Goal: Information Seeking & Learning: Learn about a topic

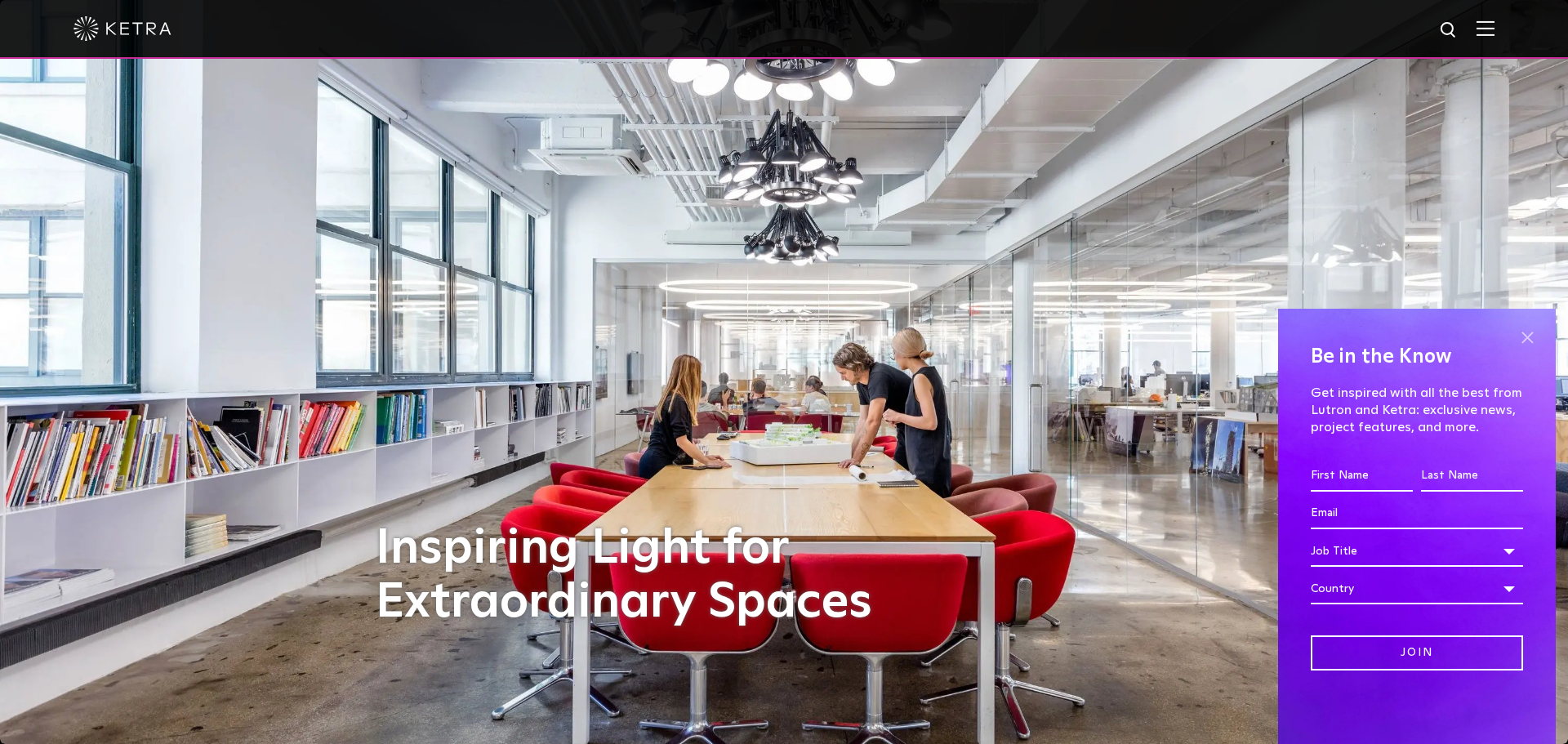
click at [1530, 338] on span at bounding box center [1527, 338] width 25 height 25
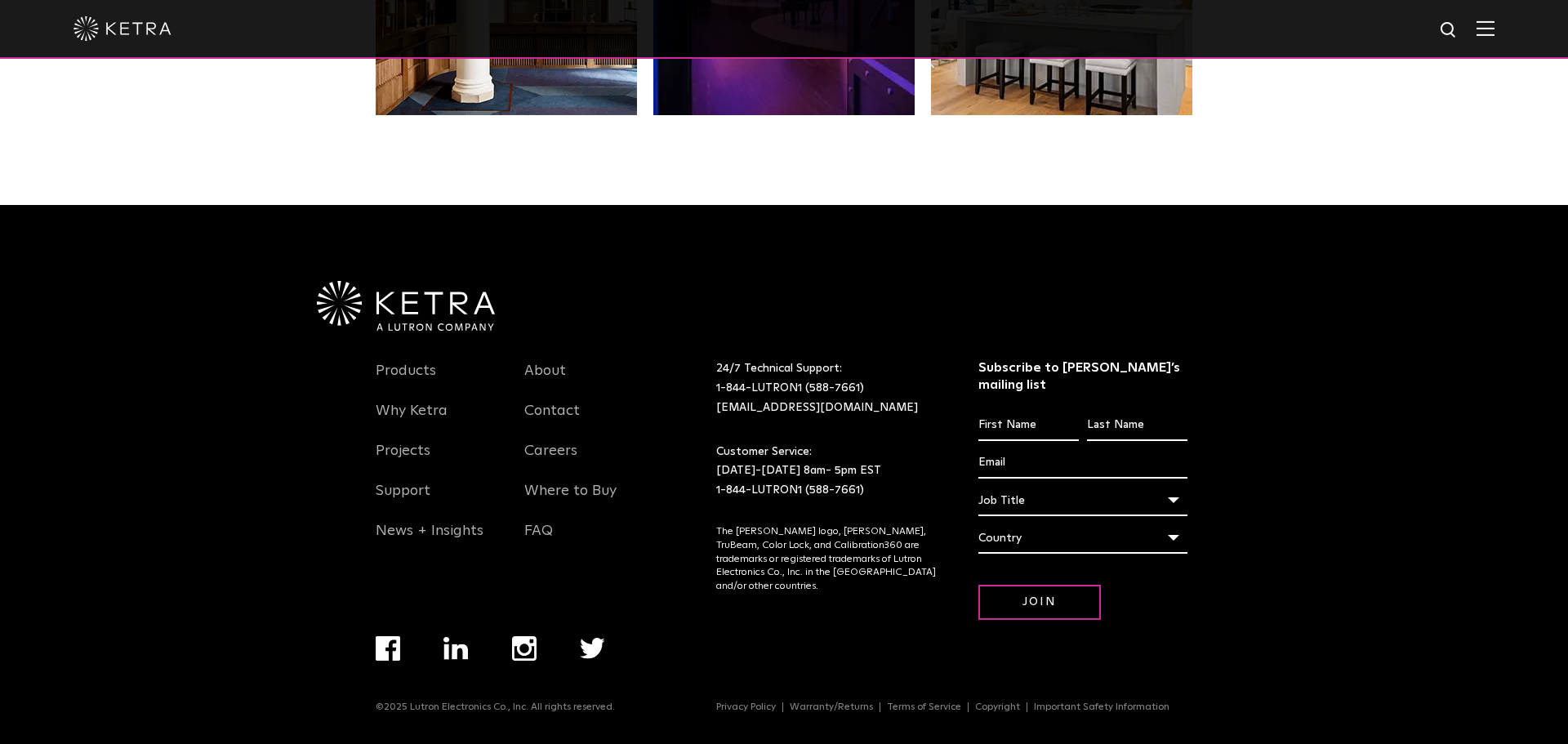
scroll to position [3455, 0]
click at [402, 363] on link "Products" at bounding box center [405, 380] width 60 height 37
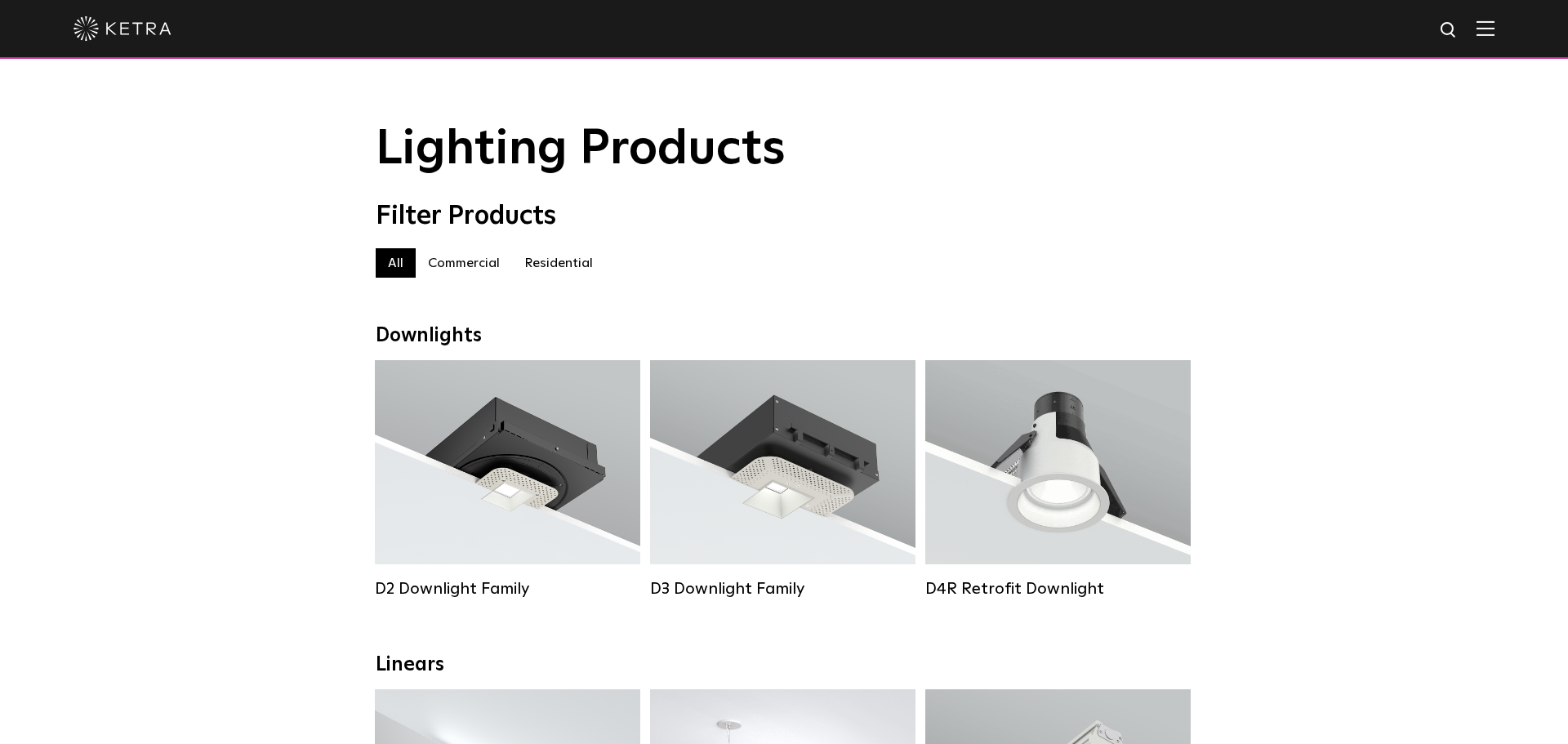
click at [533, 264] on label "Residential" at bounding box center [559, 262] width 93 height 30
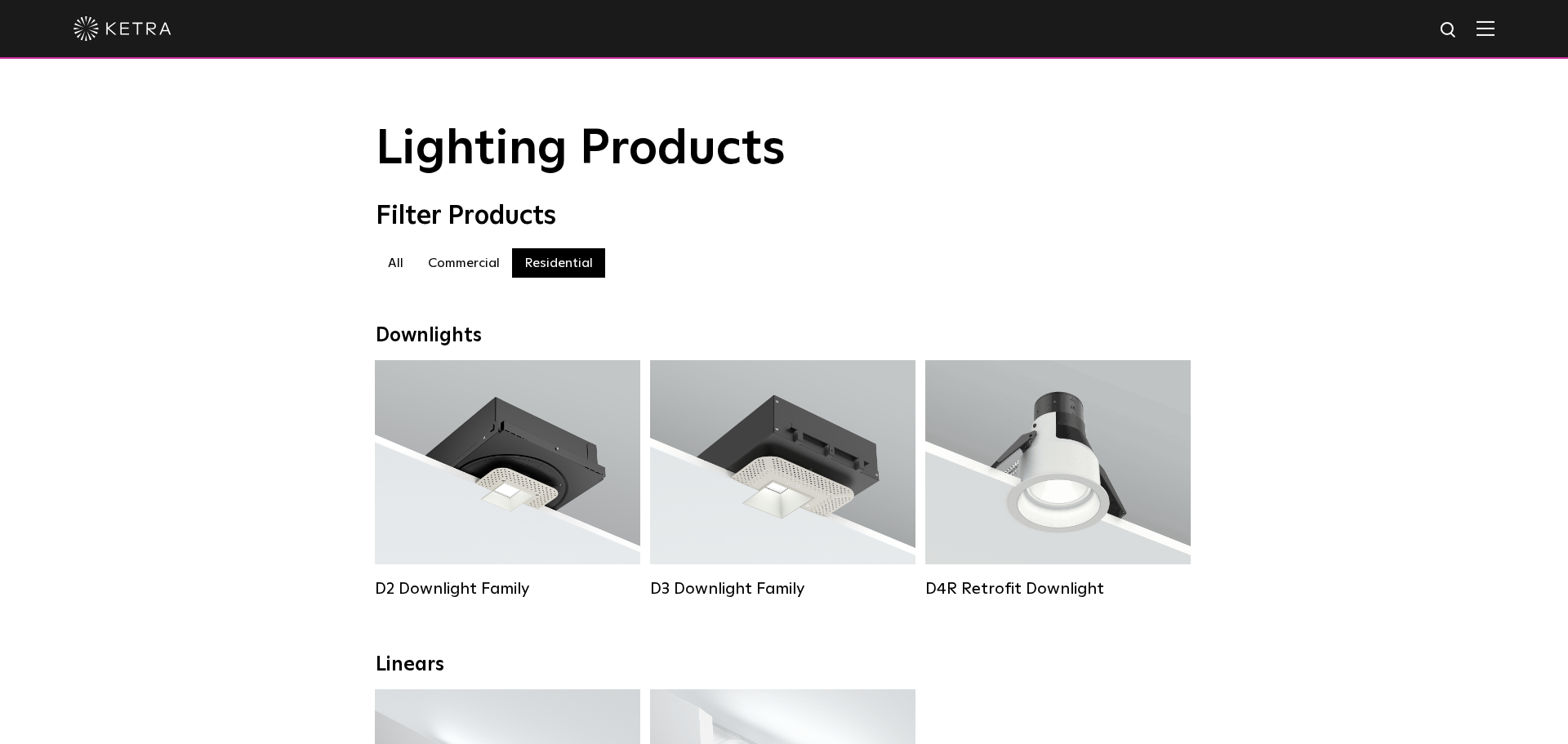
click at [465, 260] on label "Commercial" at bounding box center [464, 262] width 96 height 30
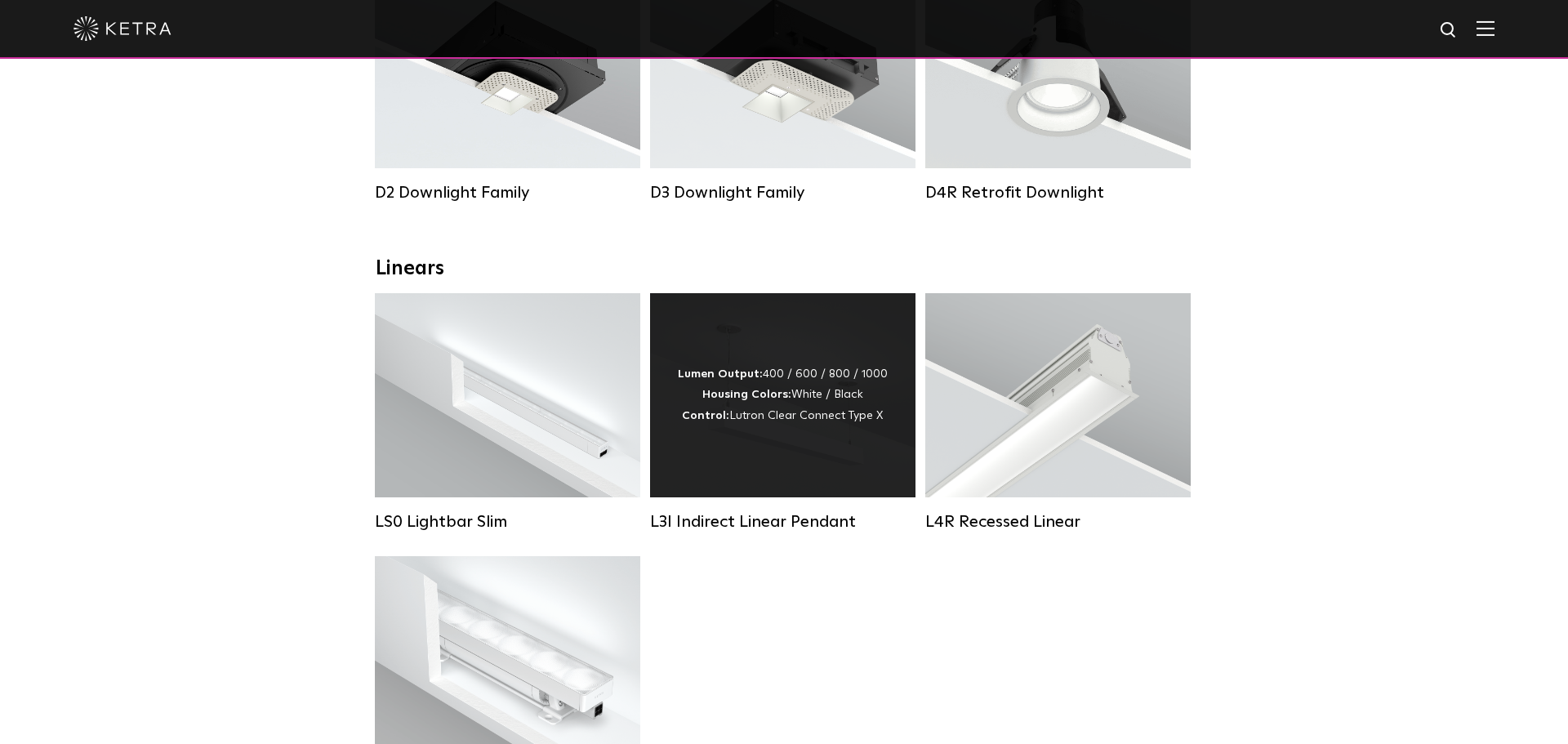
scroll to position [395, 0]
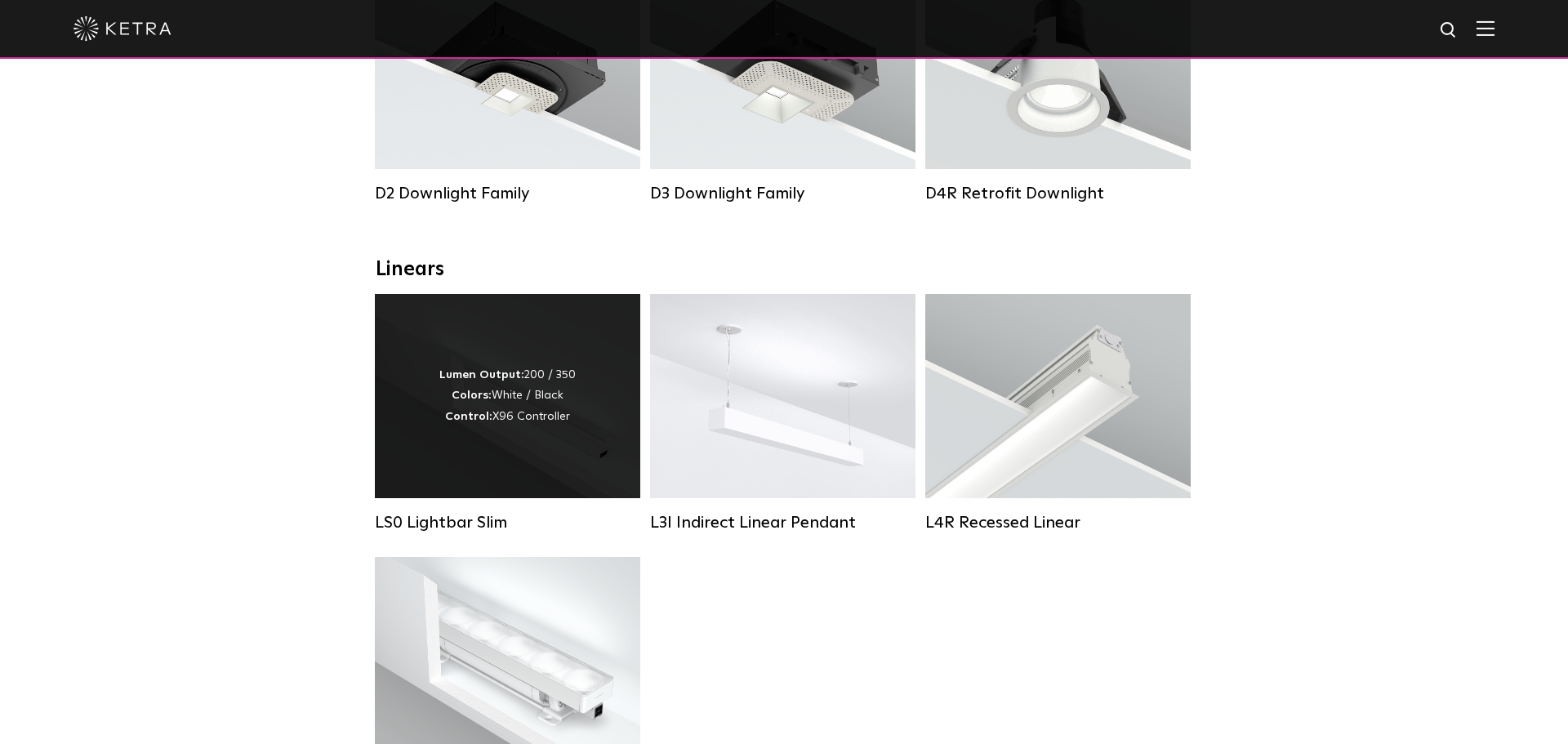
click at [515, 399] on div "Lumen Output: 200 / 350 Colors: White / Black Control: X96 Controller" at bounding box center [507, 396] width 136 height 62
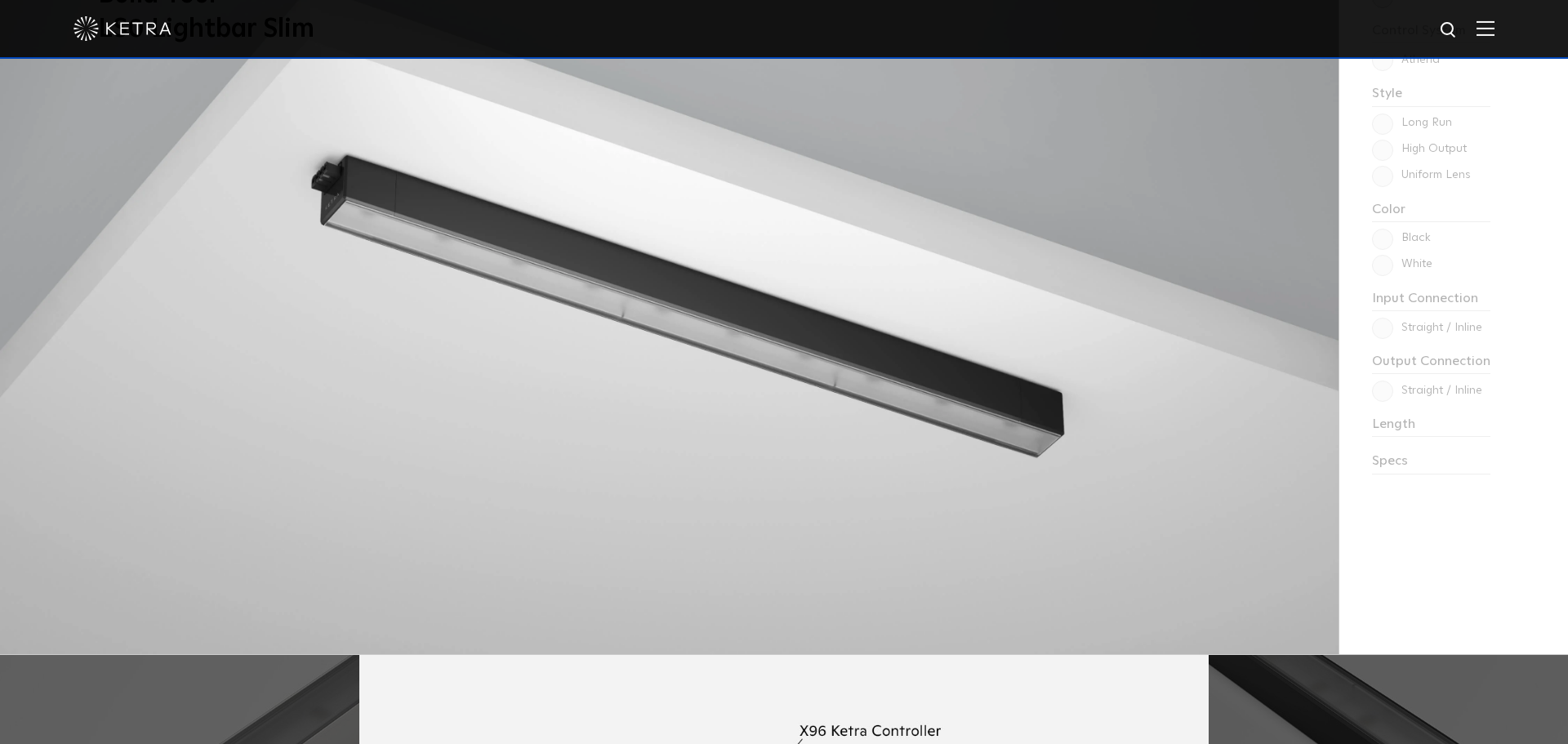
scroll to position [1476, 0]
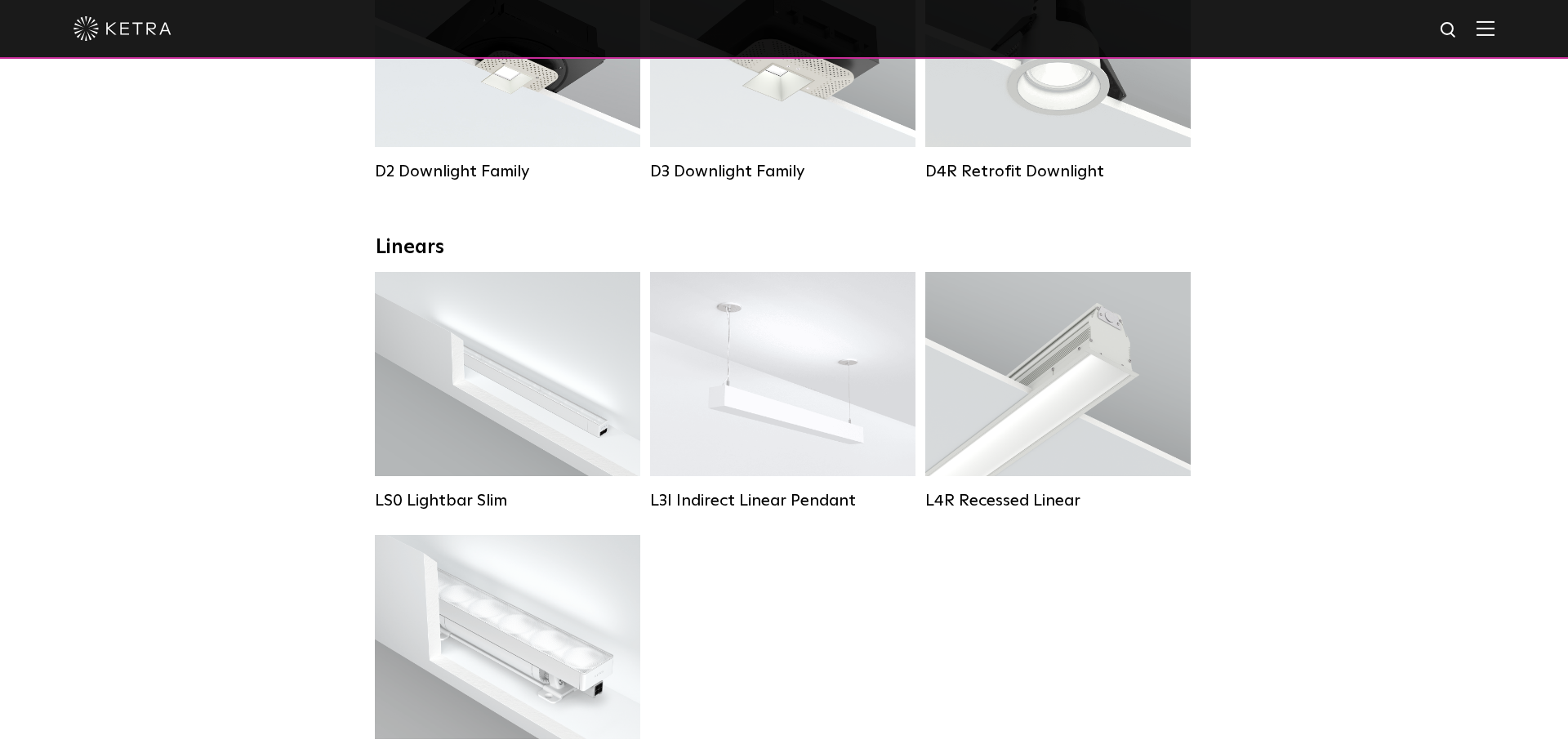
scroll to position [414, 0]
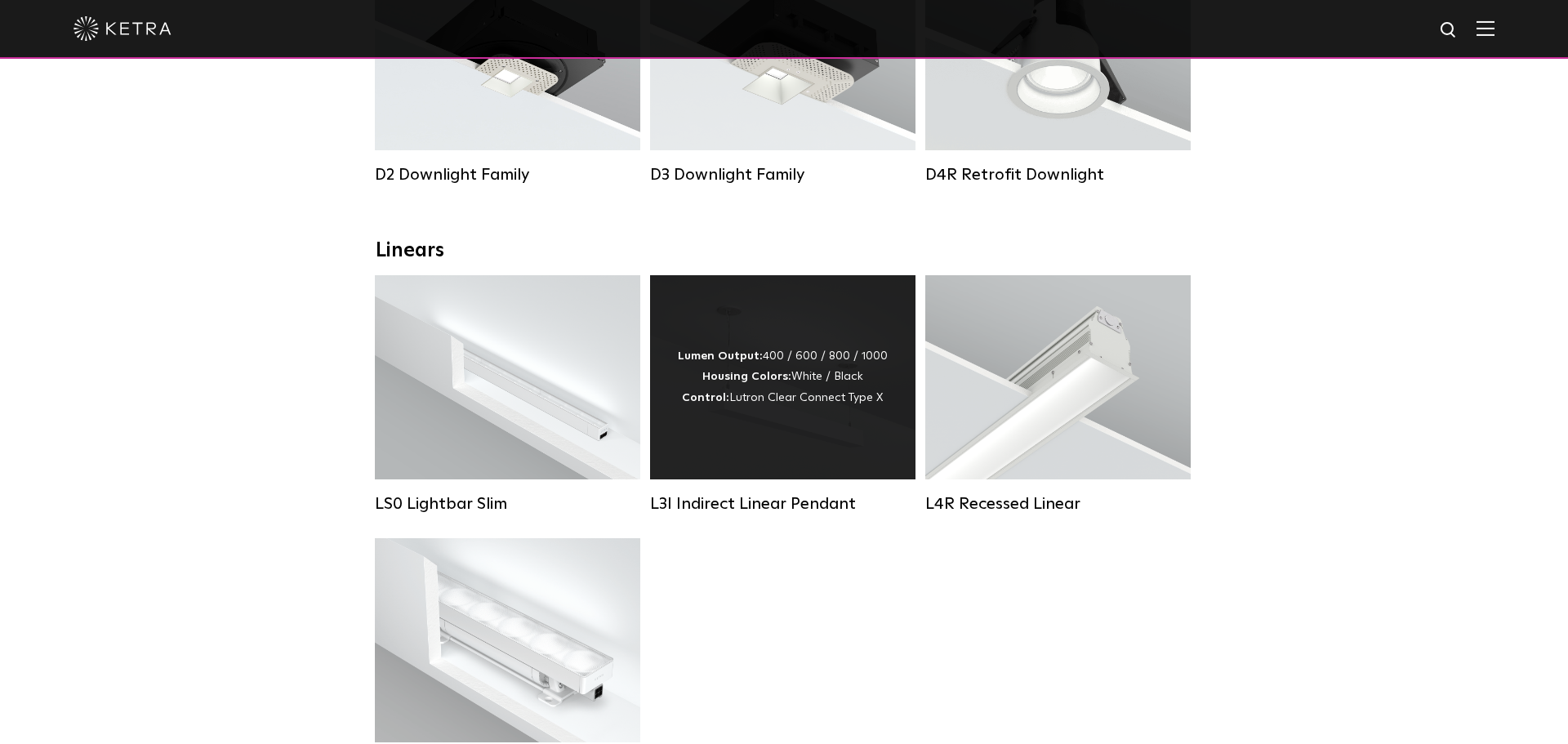
click at [775, 371] on strong "Housing Colors:" at bounding box center [746, 377] width 89 height 11
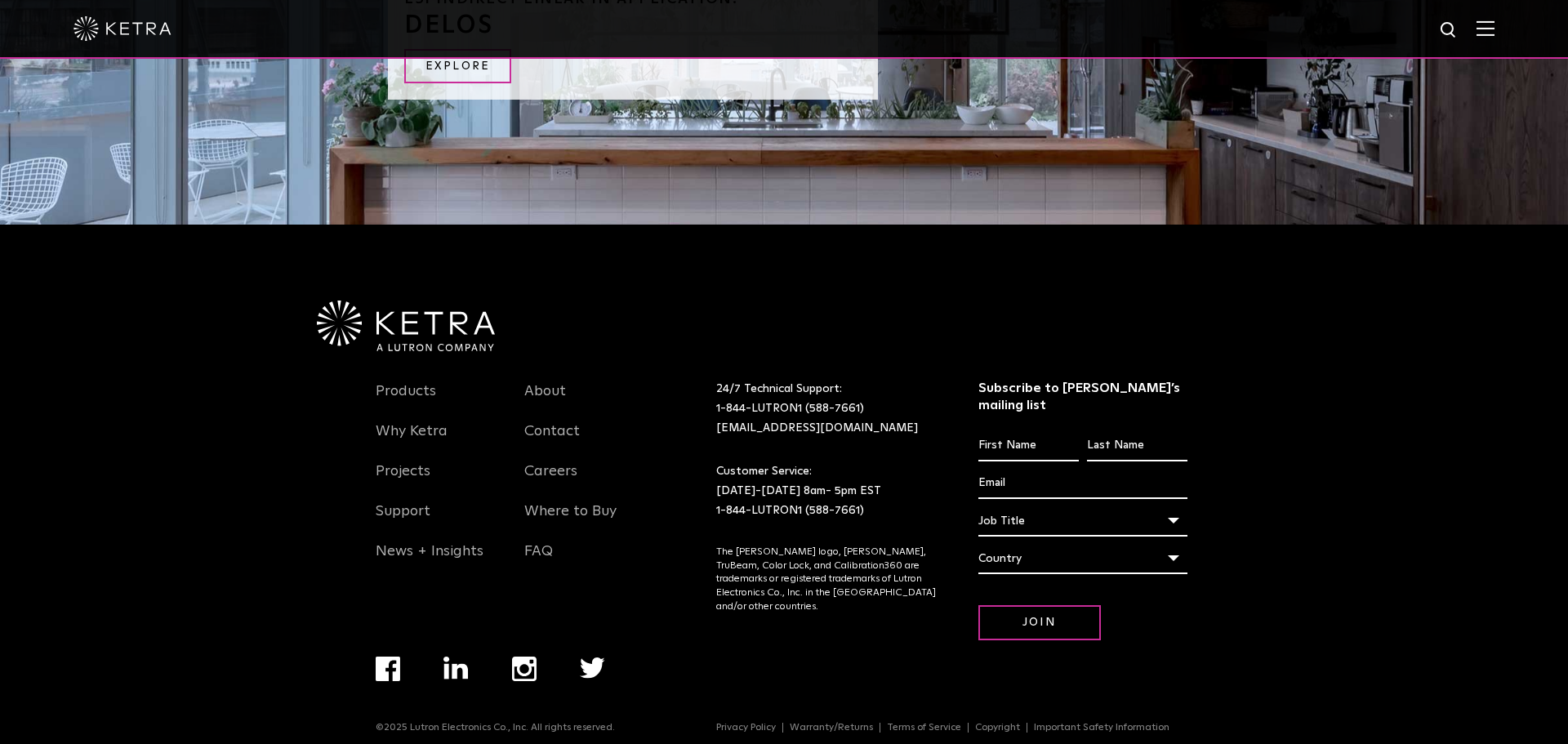
scroll to position [1899, 0]
